Goal: Information Seeking & Learning: Learn about a topic

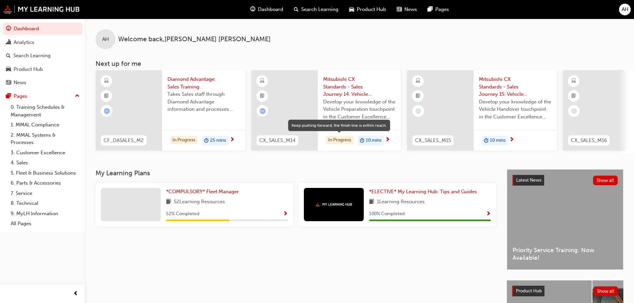
click at [341, 141] on div "In Progress" at bounding box center [340, 140] width 28 height 9
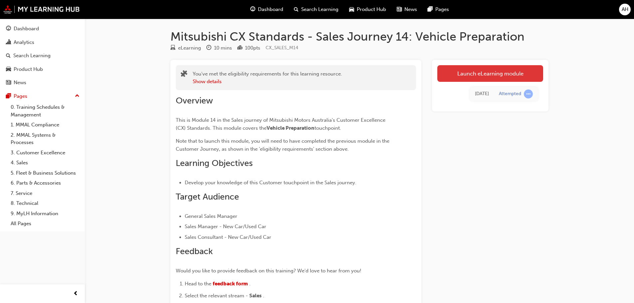
click at [485, 73] on link "Launch eLearning module" at bounding box center [490, 73] width 106 height 17
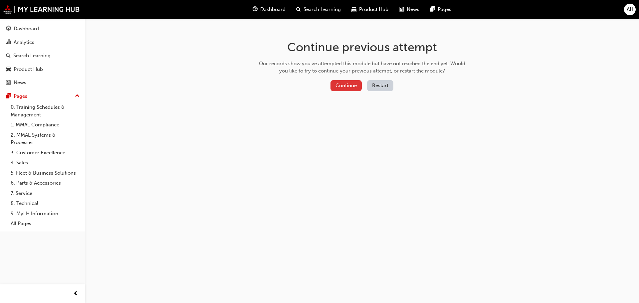
click at [348, 89] on button "Continue" at bounding box center [346, 85] width 31 height 11
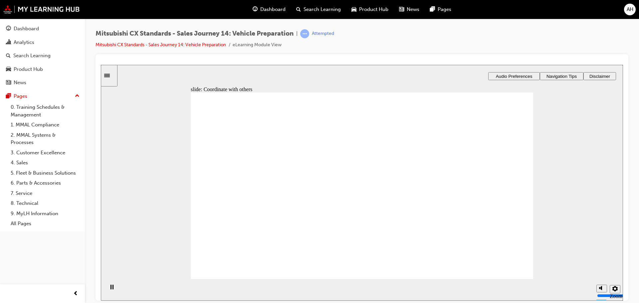
checkbox input "true"
drag, startPoint x: 237, startPoint y: 205, endPoint x: 348, endPoint y: 150, distance: 123.4
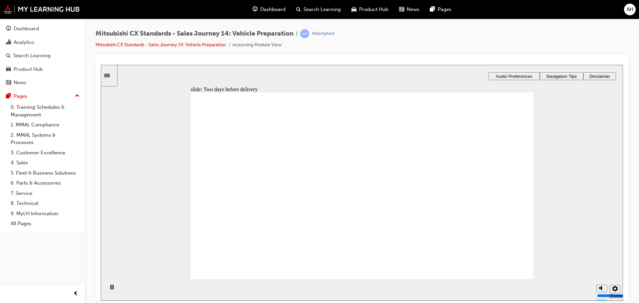
drag, startPoint x: 237, startPoint y: 208, endPoint x: 341, endPoint y: 169, distance: 110.9
drag, startPoint x: 237, startPoint y: 207, endPoint x: 350, endPoint y: 194, distance: 113.6
drag, startPoint x: 253, startPoint y: 209, endPoint x: 482, endPoint y: 158, distance: 234.9
drag, startPoint x: 232, startPoint y: 206, endPoint x: 325, endPoint y: 219, distance: 93.9
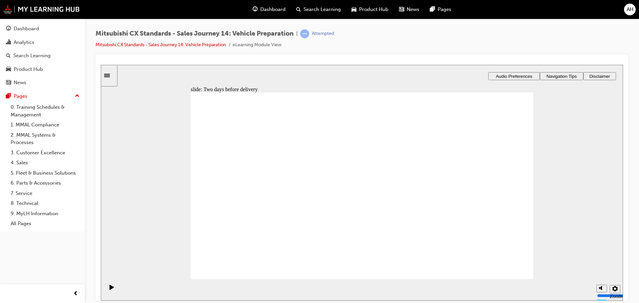
drag, startPoint x: 243, startPoint y: 208, endPoint x: 348, endPoint y: 158, distance: 115.9
drag, startPoint x: 232, startPoint y: 207, endPoint x: 337, endPoint y: 181, distance: 107.9
drag, startPoint x: 241, startPoint y: 212, endPoint x: 345, endPoint y: 213, distance: 104.5
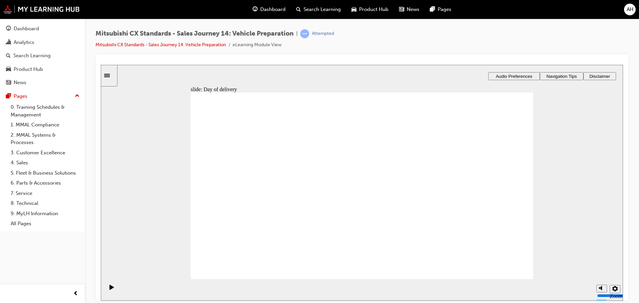
checkbox input "true"
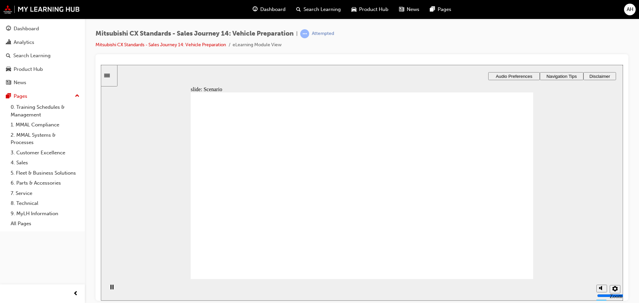
drag, startPoint x: 212, startPoint y: 224, endPoint x: 322, endPoint y: 184, distance: 117.2
drag, startPoint x: 222, startPoint y: 215, endPoint x: 444, endPoint y: 175, distance: 225.5
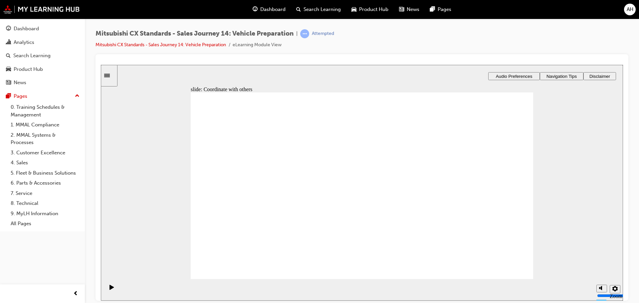
drag, startPoint x: 225, startPoint y: 213, endPoint x: 328, endPoint y: 213, distance: 102.5
drag, startPoint x: 274, startPoint y: 205, endPoint x: 371, endPoint y: 150, distance: 111.4
drag, startPoint x: 238, startPoint y: 208, endPoint x: 333, endPoint y: 173, distance: 101.5
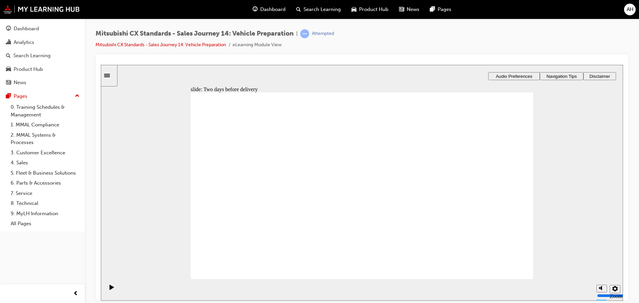
drag, startPoint x: 225, startPoint y: 209, endPoint x: 448, endPoint y: 154, distance: 229.0
drag, startPoint x: 244, startPoint y: 210, endPoint x: 319, endPoint y: 209, distance: 75.2
drag, startPoint x: 252, startPoint y: 206, endPoint x: 372, endPoint y: 233, distance: 123.2
drag, startPoint x: 361, startPoint y: 187, endPoint x: 499, endPoint y: 181, distance: 139.0
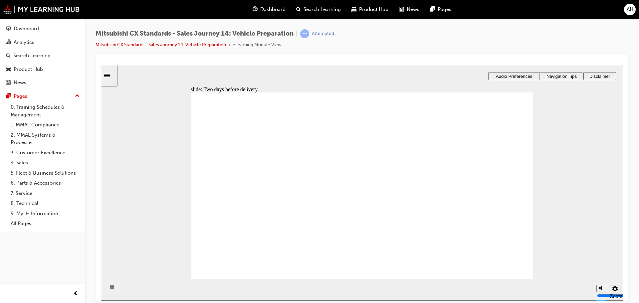
drag, startPoint x: 246, startPoint y: 205, endPoint x: 462, endPoint y: 170, distance: 219.2
drag, startPoint x: 223, startPoint y: 205, endPoint x: 332, endPoint y: 165, distance: 116.4
drag, startPoint x: 227, startPoint y: 211, endPoint x: 335, endPoint y: 182, distance: 112.1
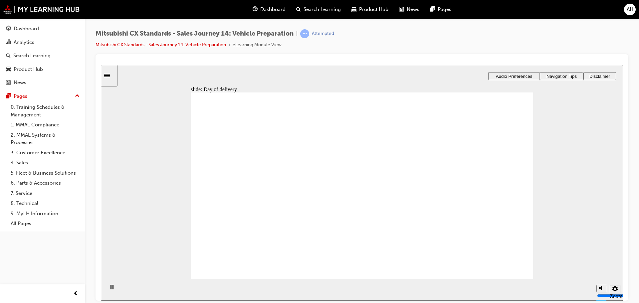
checkbox input "true"
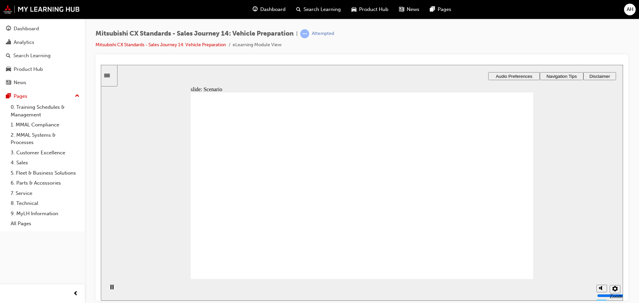
checkbox input "true"
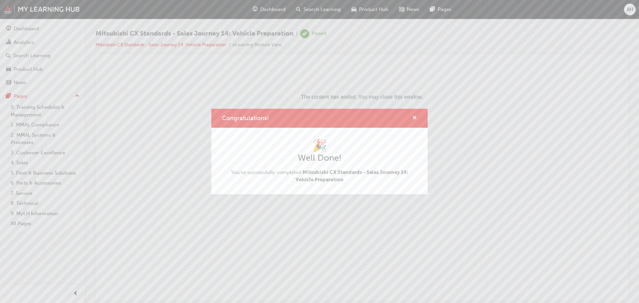
click at [413, 118] on span "cross-icon" at bounding box center [414, 119] width 5 height 6
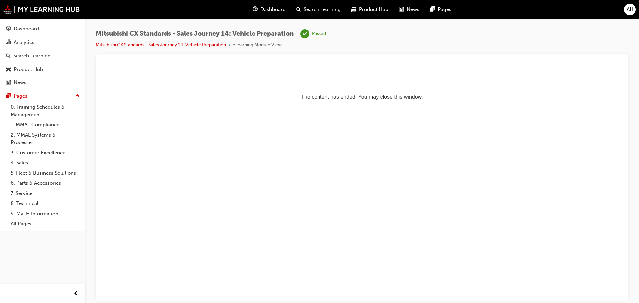
click at [259, 10] on div "Dashboard" at bounding box center [269, 10] width 44 height 14
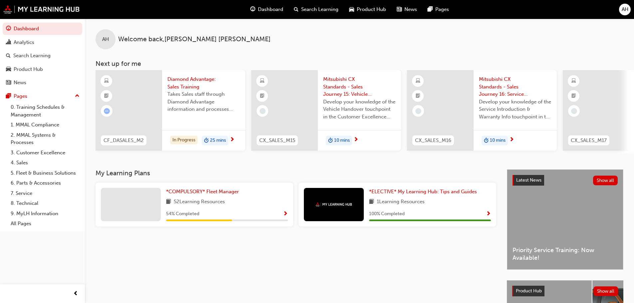
click at [340, 141] on span "10 mins" at bounding box center [342, 141] width 16 height 8
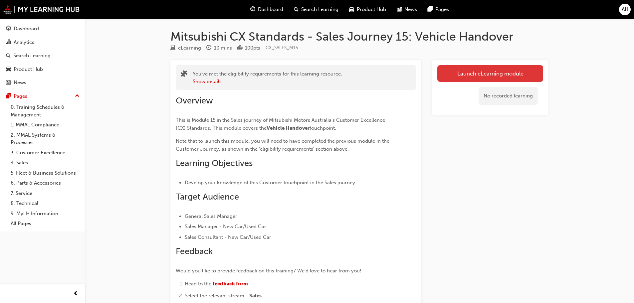
click at [483, 77] on link "Launch eLearning module" at bounding box center [490, 73] width 106 height 17
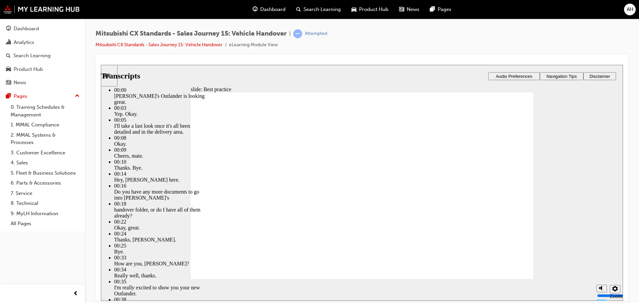
type input "117"
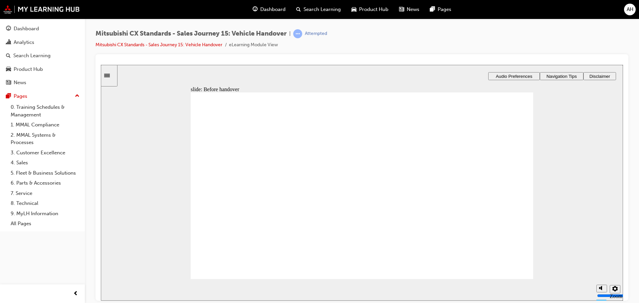
drag, startPoint x: 223, startPoint y: 201, endPoint x: 333, endPoint y: 161, distance: 116.7
drag, startPoint x: 237, startPoint y: 207, endPoint x: 349, endPoint y: 190, distance: 113.4
drag, startPoint x: 247, startPoint y: 202, endPoint x: 382, endPoint y: 216, distance: 135.2
drag, startPoint x: 254, startPoint y: 204, endPoint x: 373, endPoint y: 238, distance: 123.9
drag, startPoint x: 259, startPoint y: 209, endPoint x: 340, endPoint y: 248, distance: 89.6
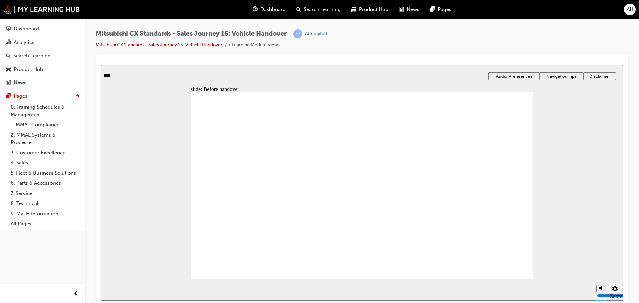
drag, startPoint x: 263, startPoint y: 204, endPoint x: 340, endPoint y: 261, distance: 95.2
drag, startPoint x: 225, startPoint y: 206, endPoint x: 340, endPoint y: 170, distance: 119.6
drag, startPoint x: 320, startPoint y: 163, endPoint x: 455, endPoint y: 159, distance: 135.2
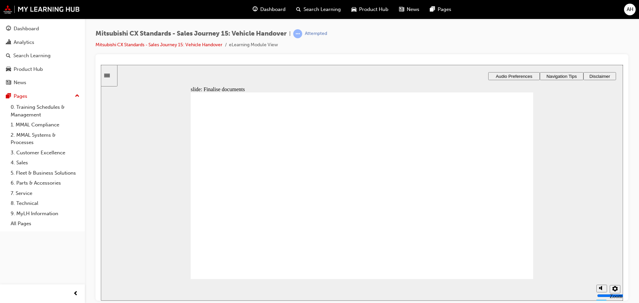
drag, startPoint x: 243, startPoint y: 206, endPoint x: 355, endPoint y: 166, distance: 118.9
drag, startPoint x: 235, startPoint y: 207, endPoint x: 324, endPoint y: 199, distance: 89.2
drag, startPoint x: 263, startPoint y: 205, endPoint x: 373, endPoint y: 219, distance: 111.4
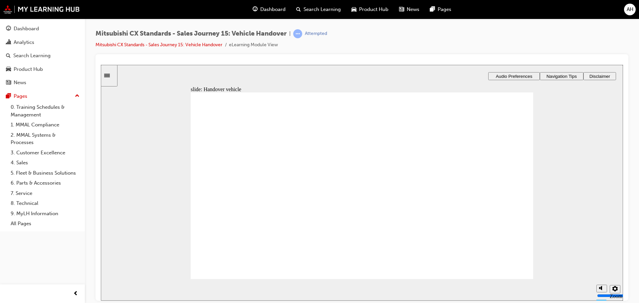
drag, startPoint x: 248, startPoint y: 211, endPoint x: 499, endPoint y: 170, distance: 254.4
drag, startPoint x: 248, startPoint y: 211, endPoint x: 331, endPoint y: 171, distance: 92.2
drag, startPoint x: 256, startPoint y: 205, endPoint x: 489, endPoint y: 181, distance: 233.9
drag, startPoint x: 271, startPoint y: 214, endPoint x: 505, endPoint y: 209, distance: 234.1
drag, startPoint x: 261, startPoint y: 211, endPoint x: 369, endPoint y: 196, distance: 109.5
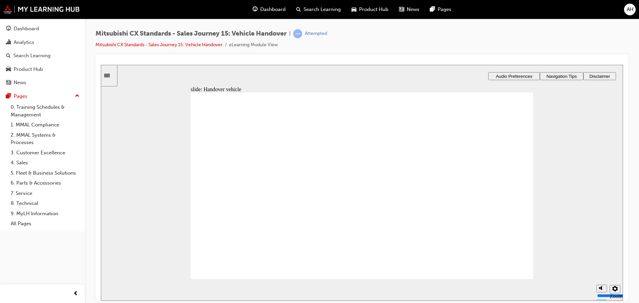
checkbox input "true"
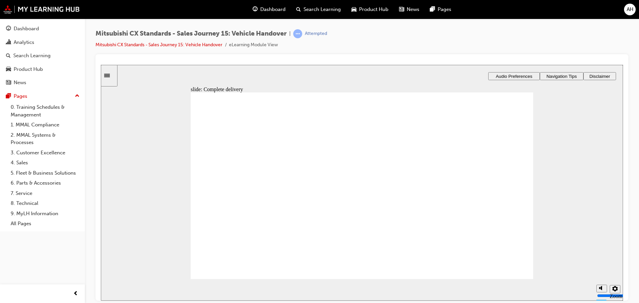
drag, startPoint x: 346, startPoint y: 229, endPoint x: 456, endPoint y: 132, distance: 146.2
drag, startPoint x: 339, startPoint y: 247, endPoint x: 450, endPoint y: 147, distance: 149.9
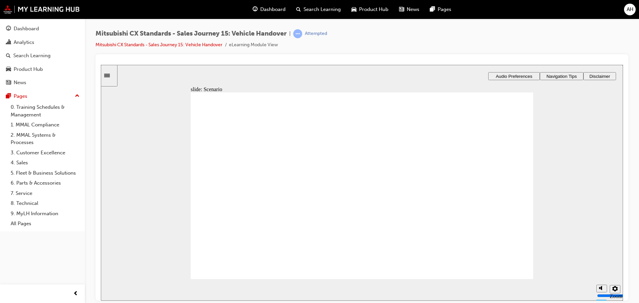
drag, startPoint x: 356, startPoint y: 189, endPoint x: 474, endPoint y: 169, distance: 119.1
drag, startPoint x: 343, startPoint y: 208, endPoint x: 459, endPoint y: 190, distance: 118.2
drag, startPoint x: 337, startPoint y: 147, endPoint x: 455, endPoint y: 206, distance: 131.7
drag, startPoint x: 345, startPoint y: 125, endPoint x: 447, endPoint y: 222, distance: 141.3
drag, startPoint x: 357, startPoint y: 165, endPoint x: 472, endPoint y: 245, distance: 140.2
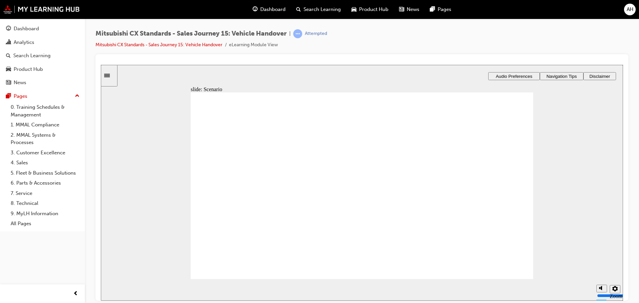
drag, startPoint x: 243, startPoint y: 208, endPoint x: 478, endPoint y: 153, distance: 241.7
drag, startPoint x: 476, startPoint y: 150, endPoint x: 374, endPoint y: 147, distance: 101.6
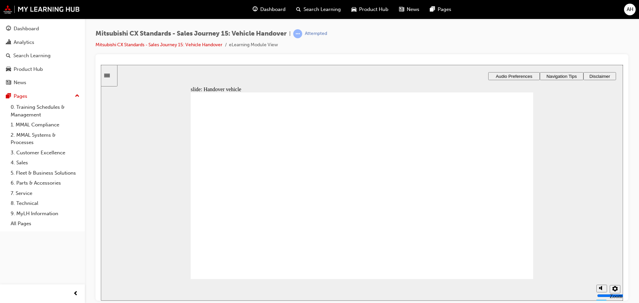
drag, startPoint x: 267, startPoint y: 212, endPoint x: 375, endPoint y: 184, distance: 112.1
drag, startPoint x: 257, startPoint y: 209, endPoint x: 476, endPoint y: 147, distance: 227.3
drag, startPoint x: 268, startPoint y: 213, endPoint x: 488, endPoint y: 190, distance: 221.2
drag, startPoint x: 258, startPoint y: 214, endPoint x: 328, endPoint y: 215, distance: 69.2
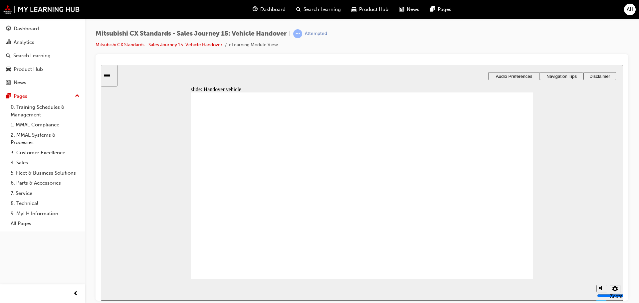
checkbox input "true"
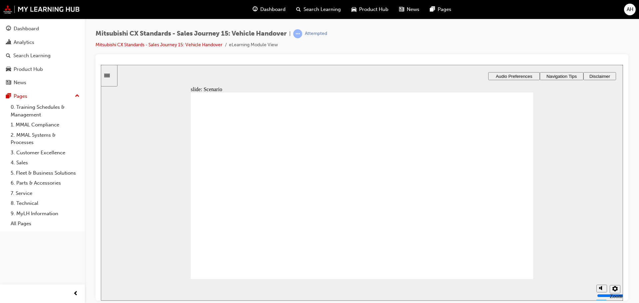
drag, startPoint x: 341, startPoint y: 226, endPoint x: 454, endPoint y: 129, distance: 149.2
drag, startPoint x: 351, startPoint y: 247, endPoint x: 465, endPoint y: 151, distance: 148.8
drag, startPoint x: 354, startPoint y: 190, endPoint x: 466, endPoint y: 170, distance: 114.4
drag, startPoint x: 337, startPoint y: 209, endPoint x: 456, endPoint y: 191, distance: 120.6
drag, startPoint x: 336, startPoint y: 165, endPoint x: 448, endPoint y: 207, distance: 119.6
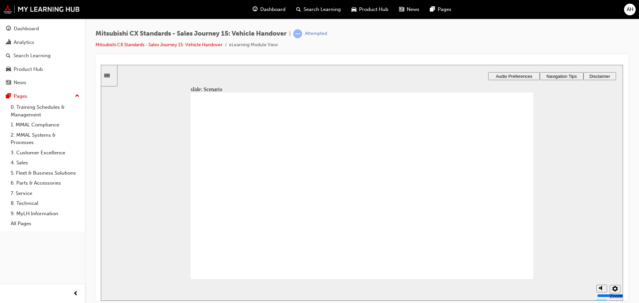
drag, startPoint x: 359, startPoint y: 126, endPoint x: 473, endPoint y: 225, distance: 150.6
drag, startPoint x: 323, startPoint y: 143, endPoint x: 433, endPoint y: 245, distance: 149.8
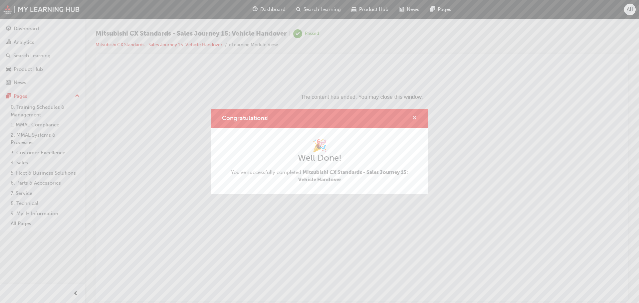
click at [416, 118] on span "cross-icon" at bounding box center [414, 119] width 5 height 6
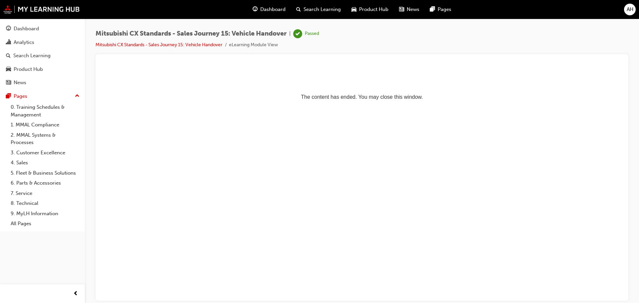
click at [270, 8] on span "Dashboard" at bounding box center [272, 10] width 25 height 8
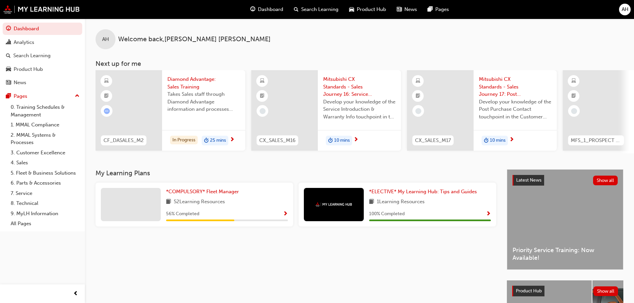
click at [339, 140] on span "10 mins" at bounding box center [342, 141] width 16 height 8
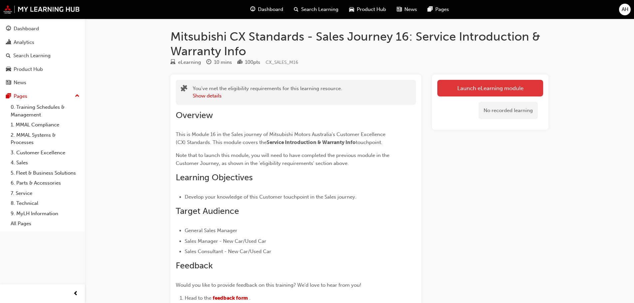
click at [460, 82] on link "Launch eLearning module" at bounding box center [490, 88] width 106 height 17
